Goal: Task Accomplishment & Management: Use online tool/utility

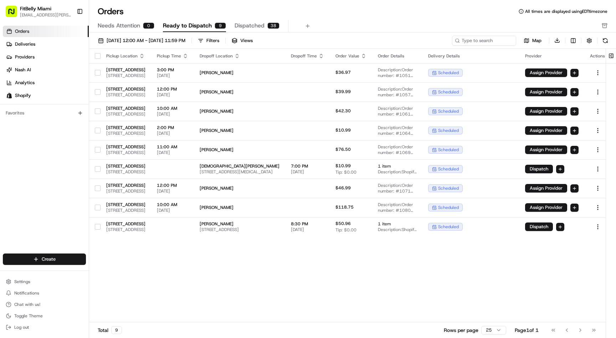
click at [24, 31] on span "Orders" at bounding box center [22, 31] width 14 height 6
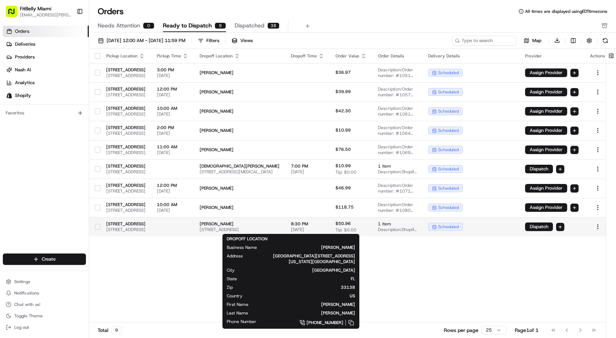
drag, startPoint x: 242, startPoint y: 230, endPoint x: 342, endPoint y: 231, distance: 99.4
click at [285, 231] on td "[PERSON_NAME] [STREET_ADDRESS]" at bounding box center [239, 226] width 91 height 19
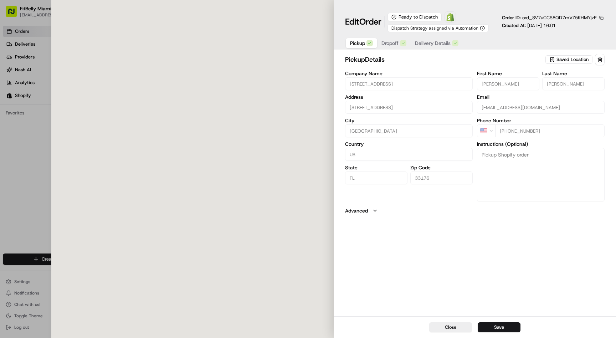
copy span "[STREET_ADDRESS]"
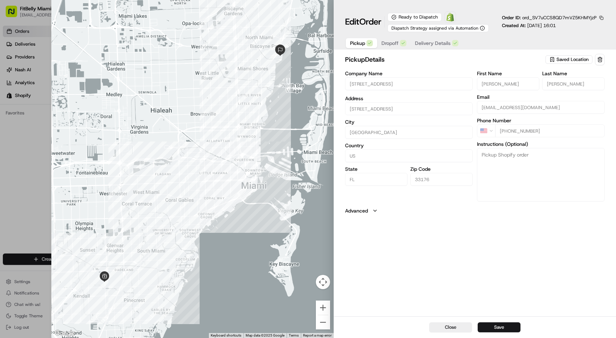
click at [440, 42] on span "Delivery Details" at bounding box center [433, 43] width 36 height 7
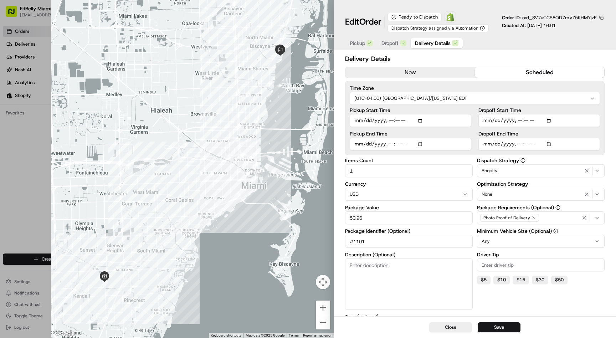
click at [25, 151] on div at bounding box center [308, 169] width 616 height 338
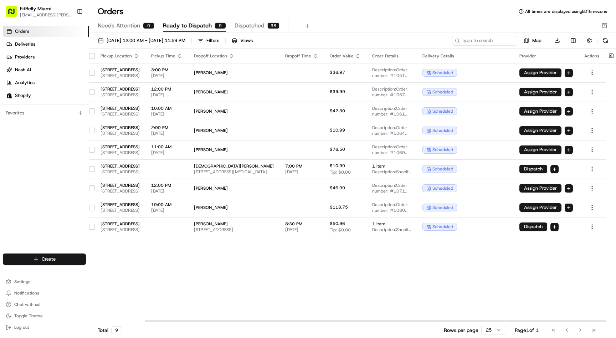
scroll to position [0, 62]
click at [555, 227] on html "FitBelly Miami [EMAIL_ADDRESS][PERSON_NAME][DOMAIN_NAME] Toggle Sidebar Orders …" at bounding box center [308, 169] width 616 height 338
click at [553, 239] on span "Assign Provider" at bounding box center [547, 239] width 31 height 6
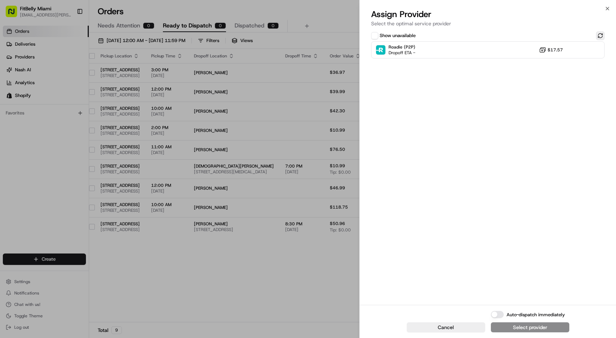
click at [602, 32] on button at bounding box center [600, 35] width 9 height 9
